Goal: Task Accomplishment & Management: Manage account settings

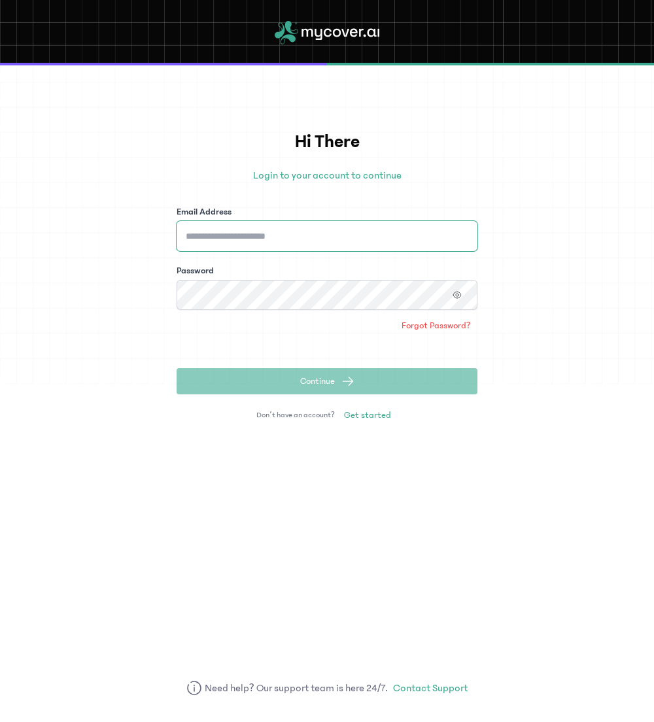
type input "**********"
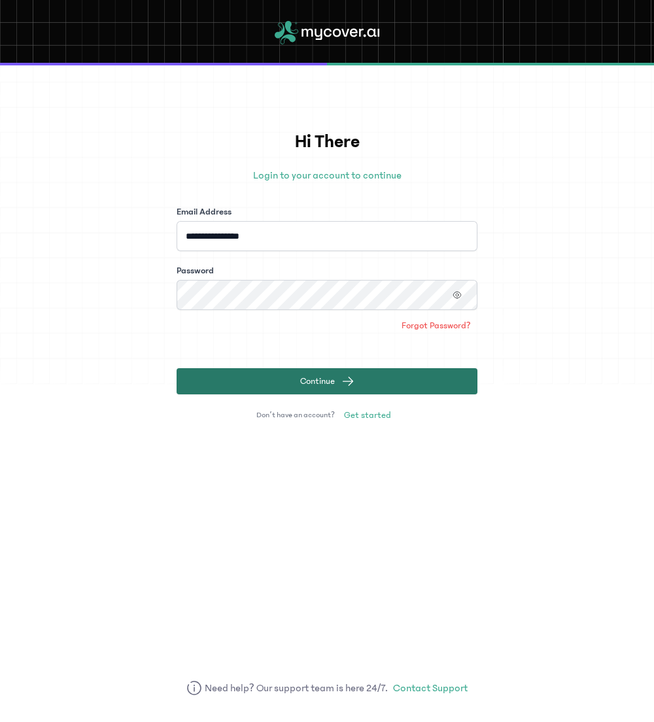
click at [298, 386] on button "Continue" at bounding box center [327, 381] width 301 height 26
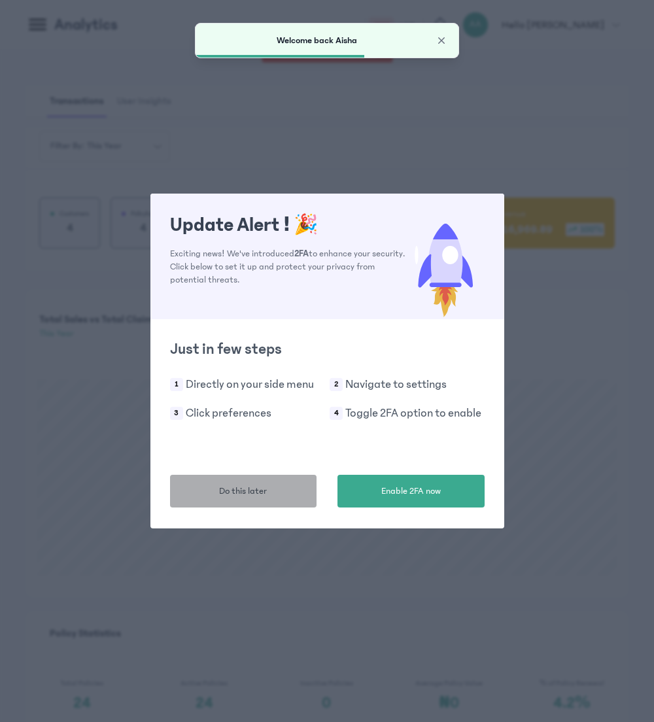
click at [235, 489] on span "Do this later" at bounding box center [243, 491] width 48 height 14
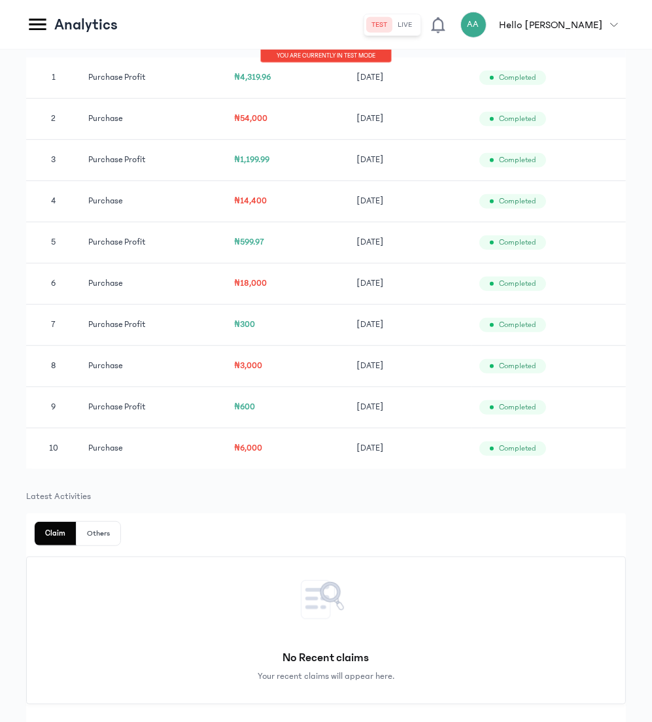
scroll to position [796, 0]
click at [38, 24] on icon at bounding box center [37, 25] width 17 height 12
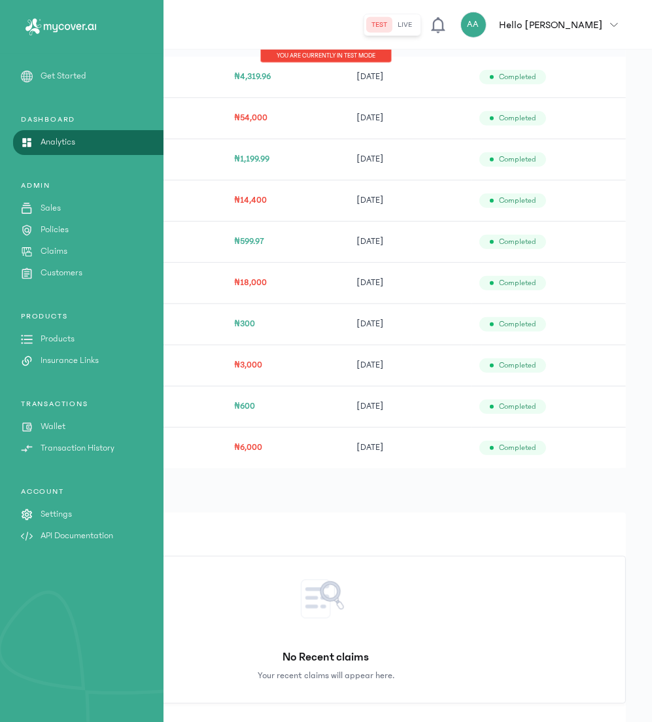
click at [67, 537] on p "API Documentation" at bounding box center [77, 536] width 73 height 14
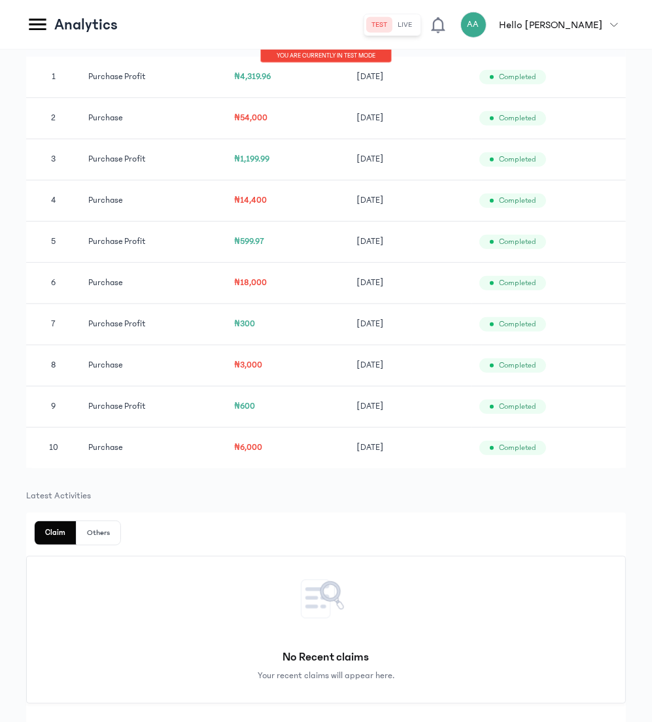
click at [34, 31] on icon at bounding box center [37, 24] width 23 height 23
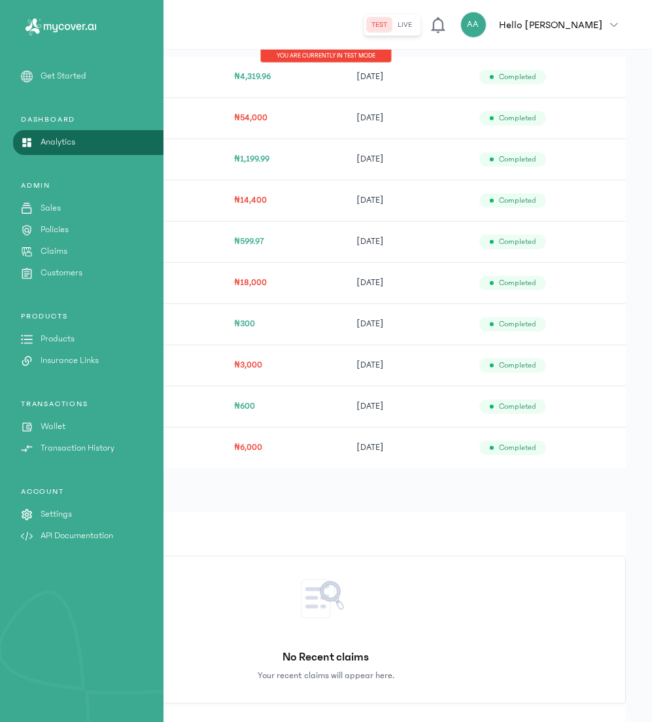
click at [57, 508] on p "Settings" at bounding box center [56, 514] width 31 height 14
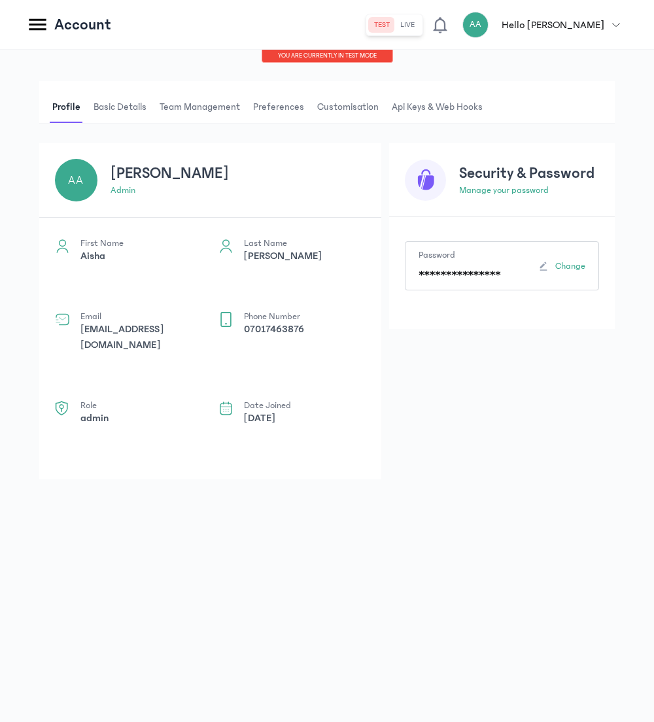
click at [109, 101] on span "Basic details" at bounding box center [120, 107] width 58 height 31
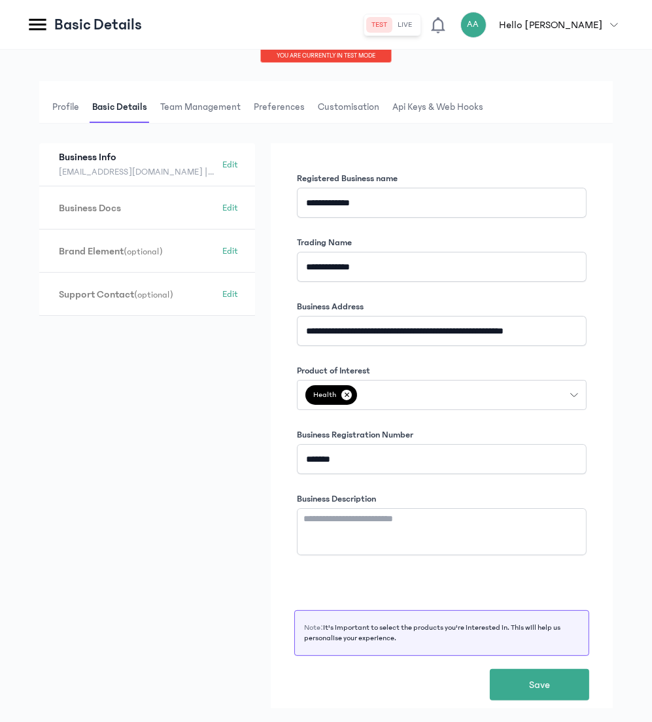
click at [197, 109] on span "Team Management" at bounding box center [201, 107] width 86 height 31
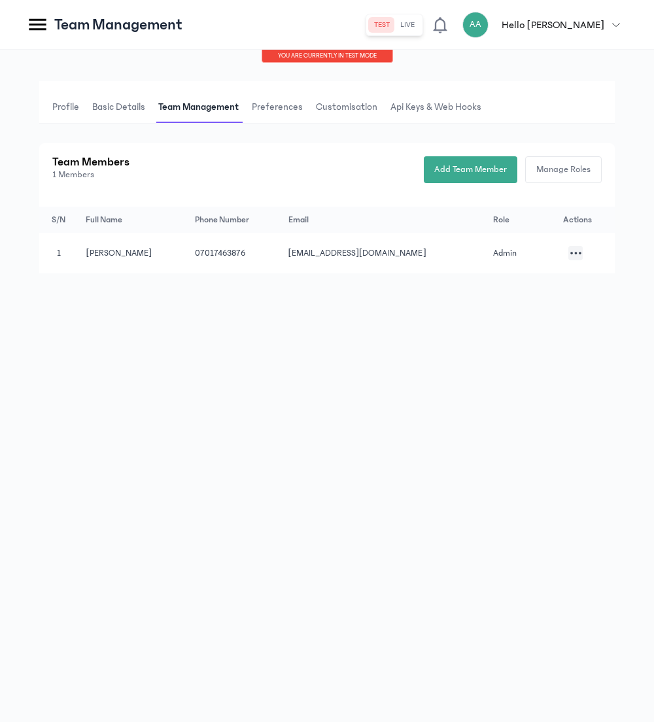
click at [289, 104] on span "Preferences" at bounding box center [277, 107] width 56 height 31
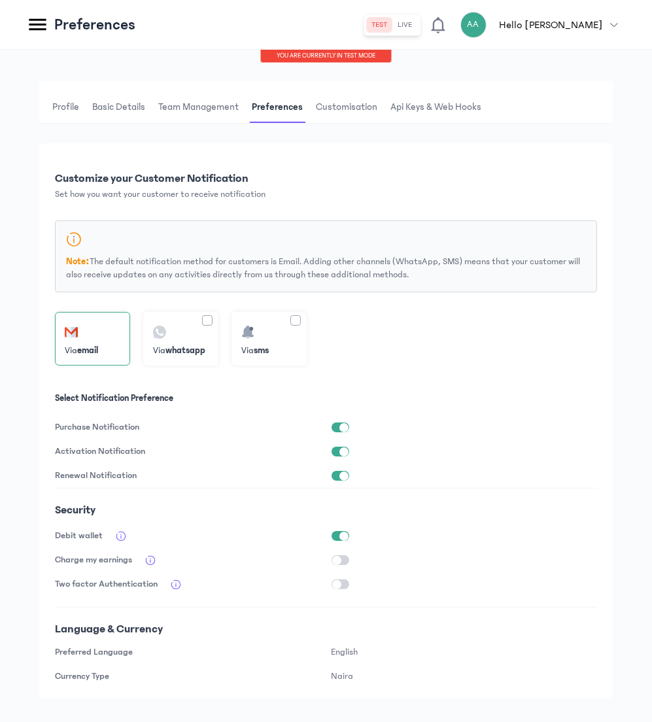
scroll to position [22, 0]
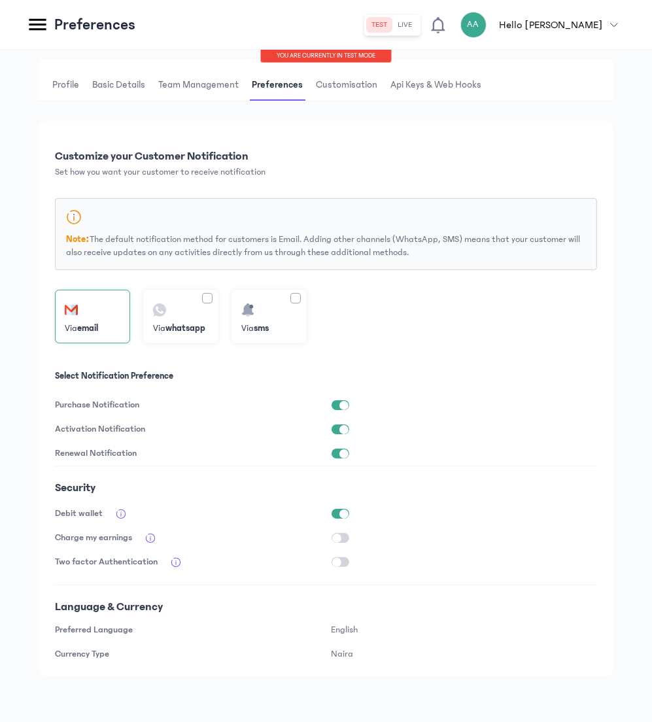
click at [420, 88] on span "Api Keys & Web hooks" at bounding box center [436, 84] width 96 height 31
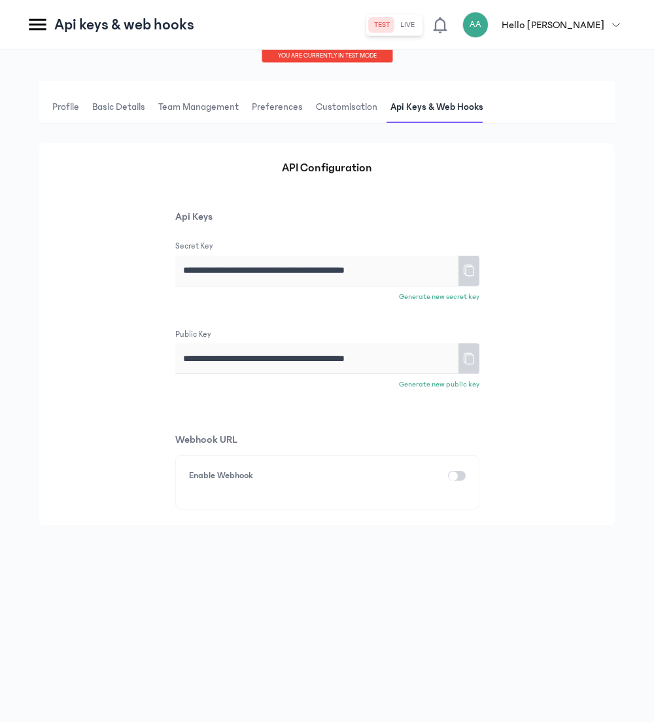
click at [459, 475] on button "button" at bounding box center [457, 476] width 18 height 10
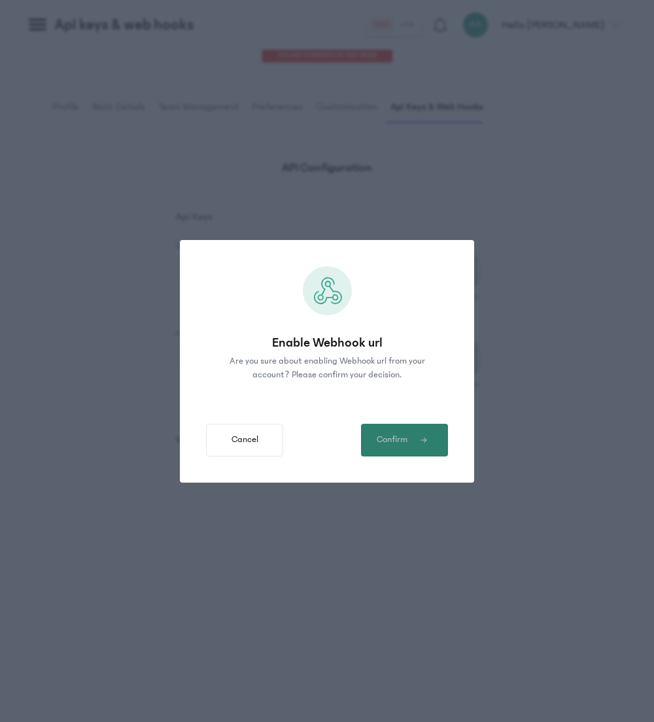
click at [407, 447] on button "Confirm" at bounding box center [404, 440] width 87 height 33
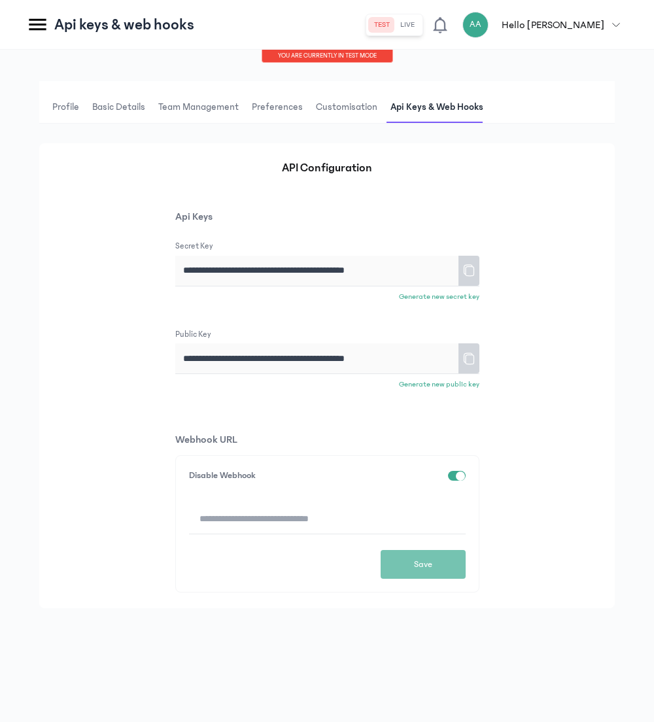
click at [275, 515] on input at bounding box center [327, 518] width 277 height 30
